Goal: Check status: Check status

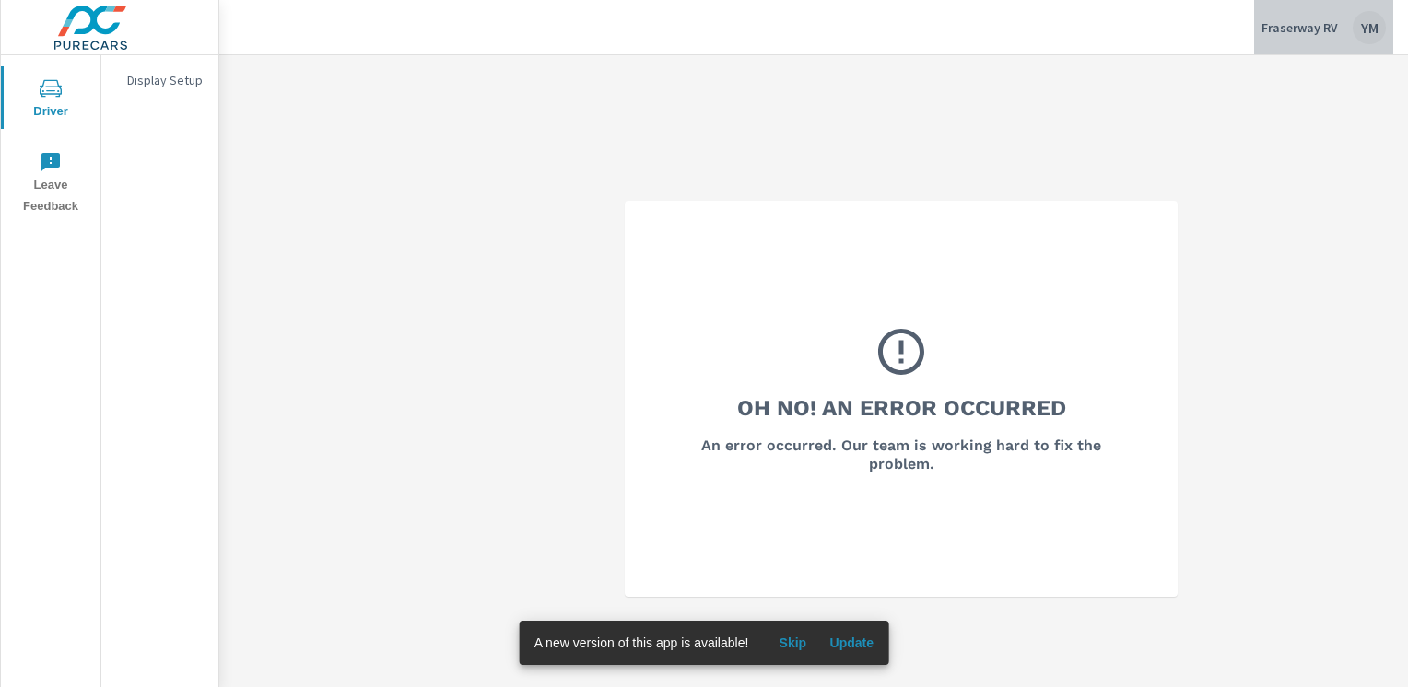
click at [1331, 23] on p "Fraserway RV" at bounding box center [1299, 27] width 76 height 17
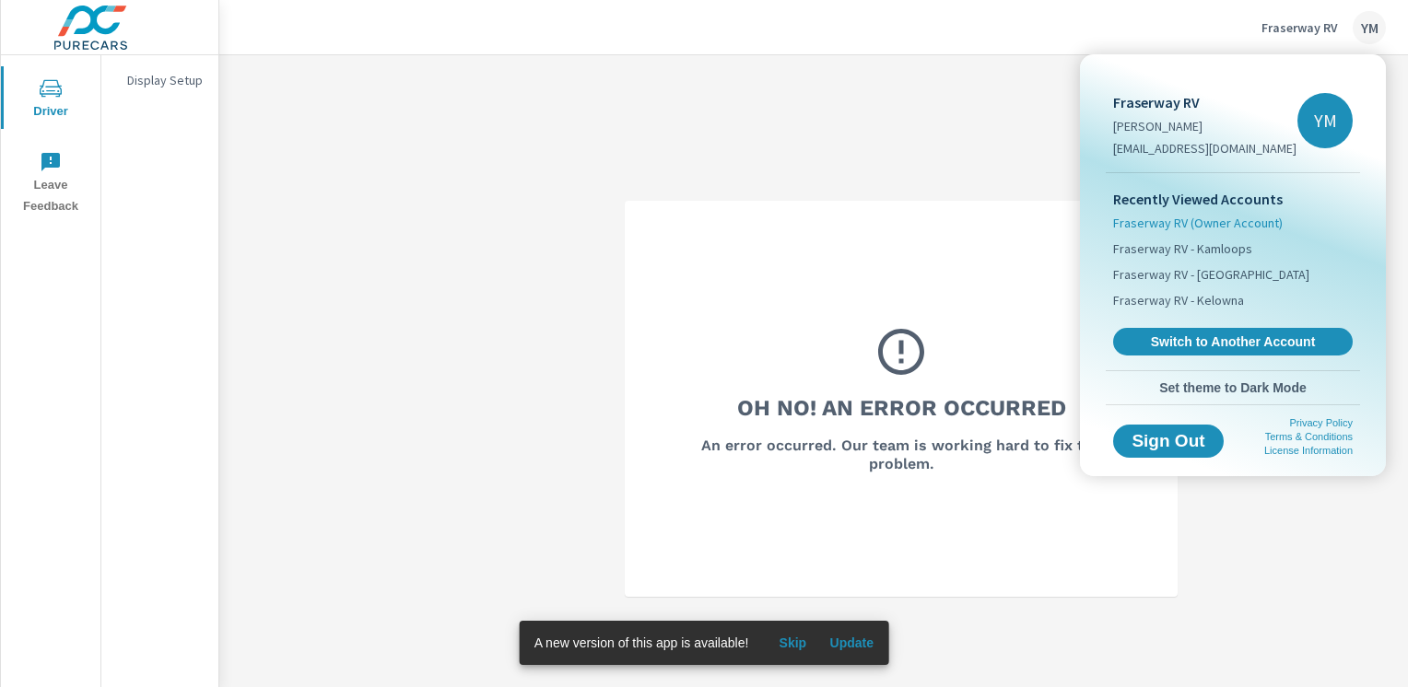
click at [1220, 225] on span "Fraserway RV (Owner Account)" at bounding box center [1198, 223] width 170 height 18
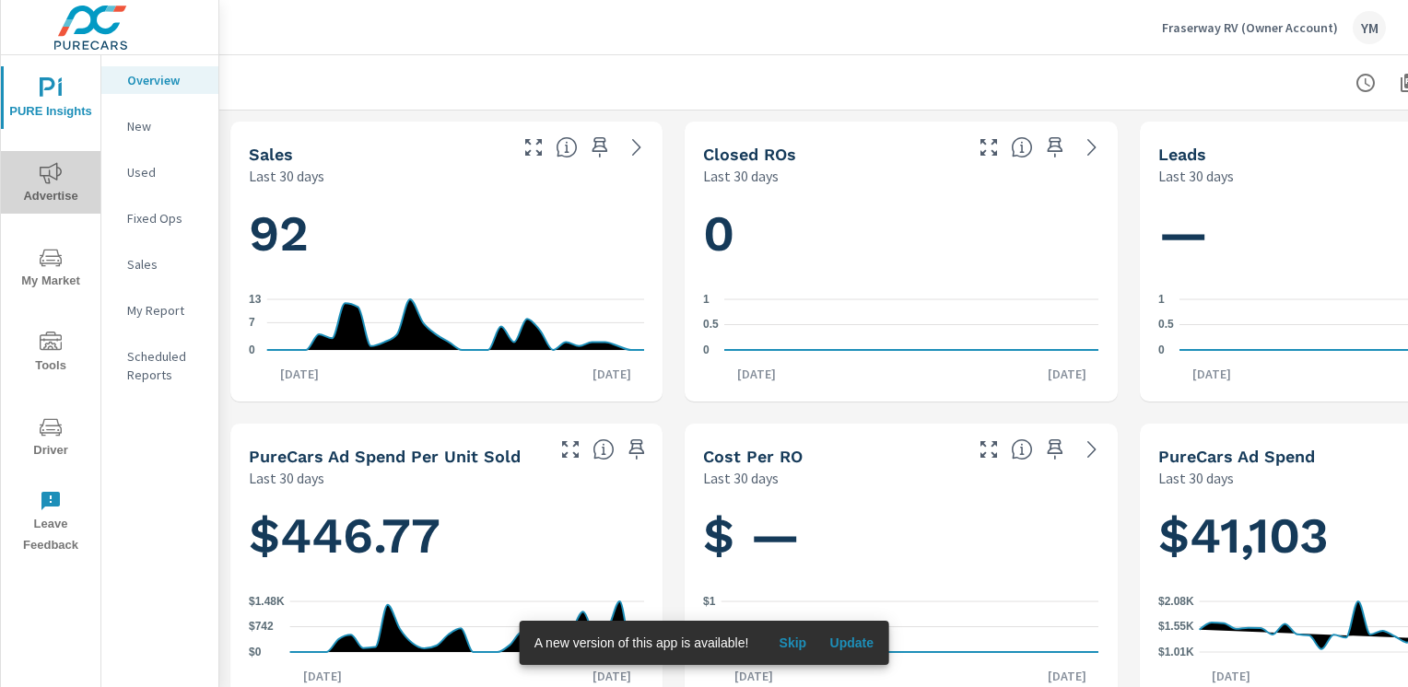
click at [59, 183] on icon "nav menu" at bounding box center [51, 173] width 22 height 22
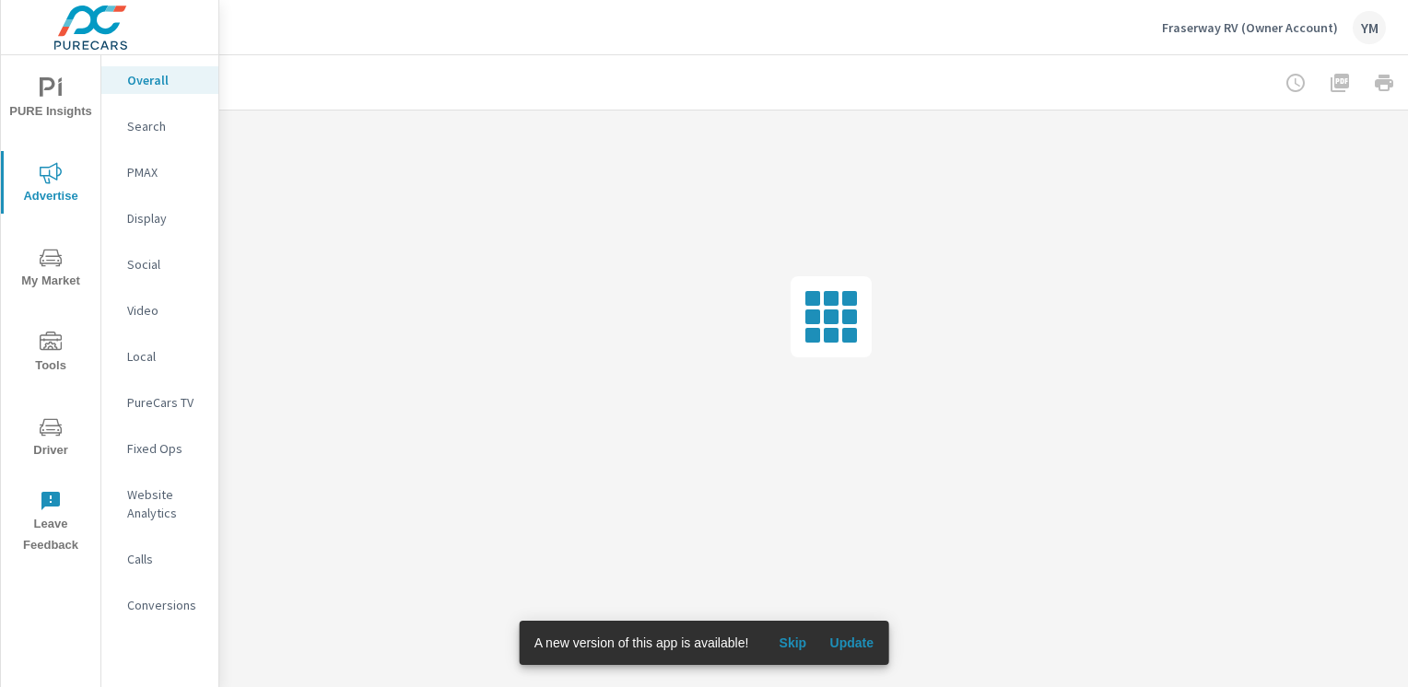
scroll to position [0, 53]
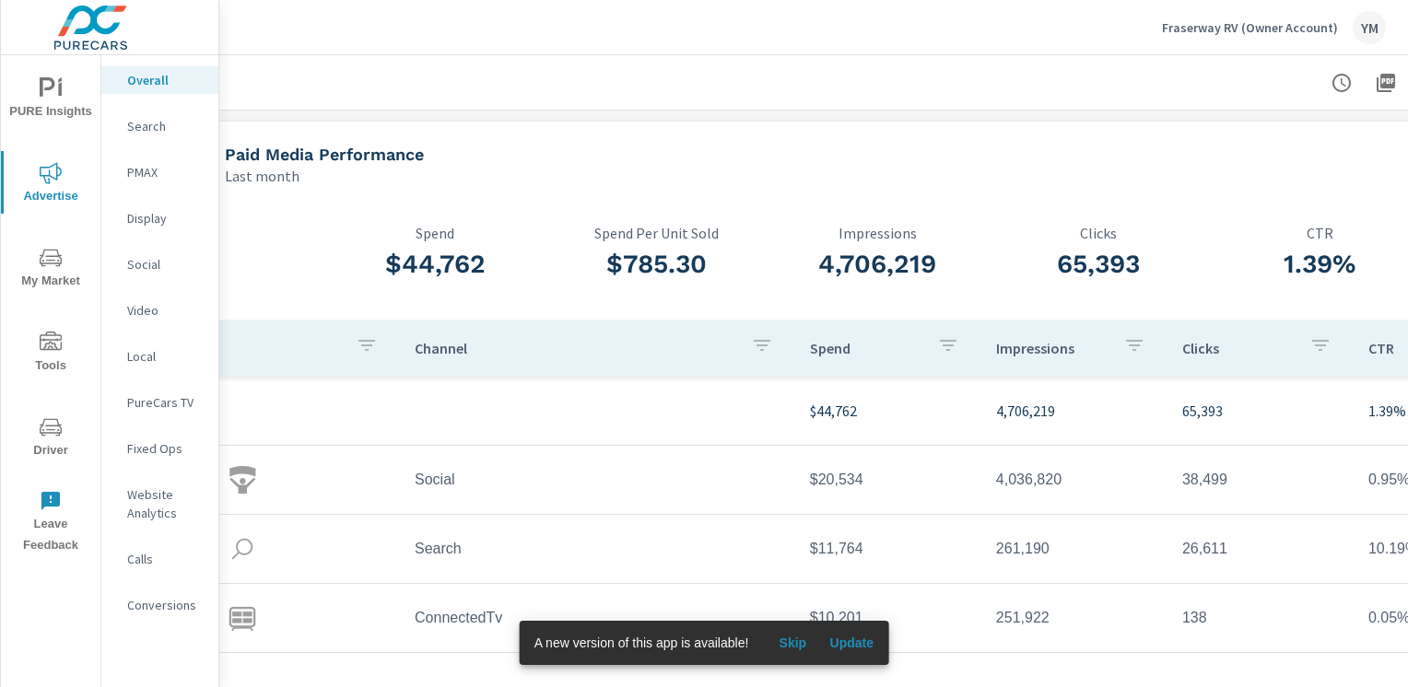
scroll to position [54, 0]
